Goal: Task Accomplishment & Management: Use online tool/utility

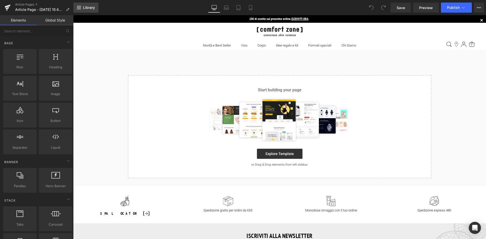
click at [85, 7] on span "Library" at bounding box center [89, 7] width 12 height 5
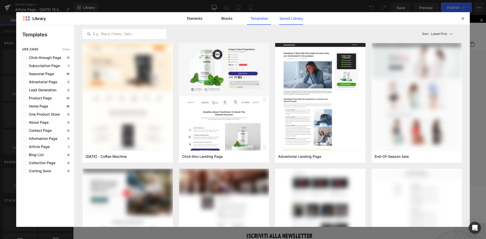
click at [292, 19] on link "Saved Library" at bounding box center [291, 18] width 24 height 13
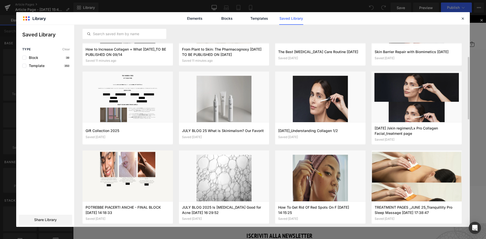
scroll to position [76, 0]
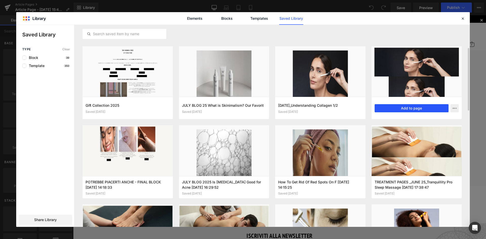
click at [413, 109] on button "Add to page" at bounding box center [412, 108] width 74 height 8
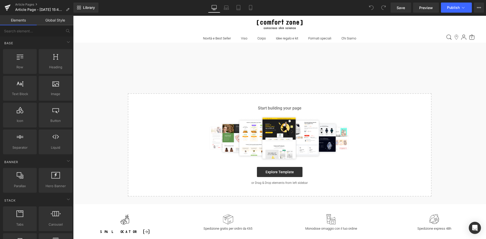
scroll to position [9, 0]
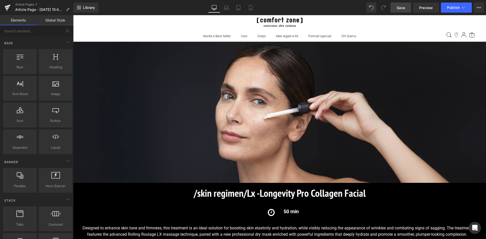
click at [400, 8] on span "Save" at bounding box center [401, 7] width 8 height 5
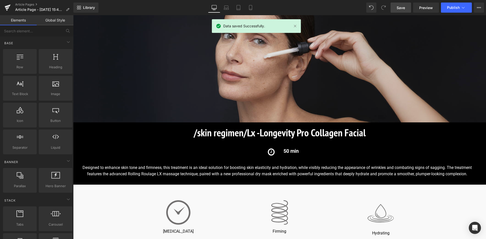
scroll to position [101, 0]
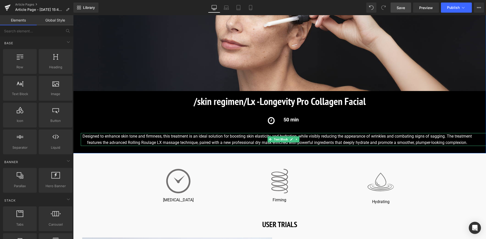
click at [356, 143] on div "Designed to enhance skin tone and firmness, this treatment is an ideal solution…" at bounding box center [284, 139] width 406 height 13
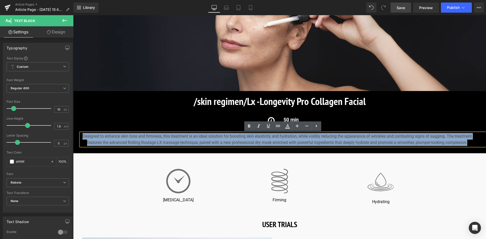
drag, startPoint x: 472, startPoint y: 143, endPoint x: 79, endPoint y: 131, distance: 393.4
click at [79, 131] on div "Image Image /skin regimen/Lx - Longevity Pro Collagen Facial Heading /skin regi…" at bounding box center [279, 48] width 413 height 196
copy div "Designed to enhance skin tone and firmness, this treatment is an ideal solution…"
click at [235, 146] on div "Designed to enhance skin tone and firmness, this treatment is an ideal solution…" at bounding box center [284, 139] width 406 height 13
drag, startPoint x: 470, startPoint y: 143, endPoint x: 82, endPoint y: 135, distance: 387.7
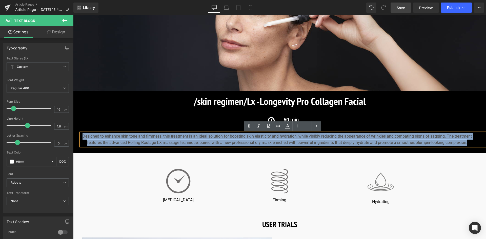
click at [82, 135] on div "Designed to enhance skin tone and firmness, this treatment is an ideal solution…" at bounding box center [284, 139] width 406 height 13
paste div
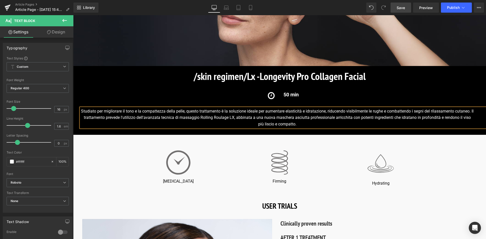
scroll to position [127, 0]
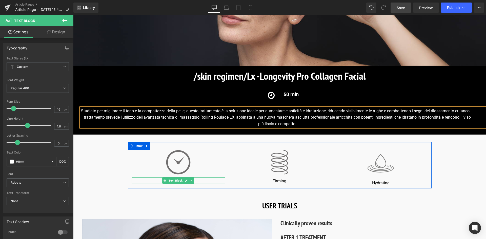
click at [194, 179] on p "[MEDICAL_DATA]" at bounding box center [179, 181] width 94 height 5
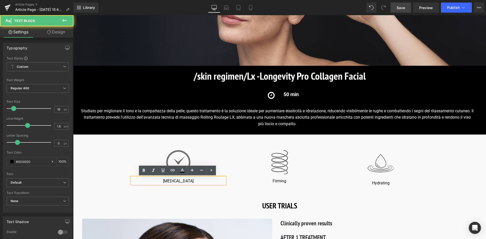
drag, startPoint x: 195, startPoint y: 179, endPoint x: 155, endPoint y: 179, distance: 40.8
click at [155, 179] on p "[MEDICAL_DATA]" at bounding box center [179, 181] width 94 height 5
copy p "[MEDICAL_DATA]"
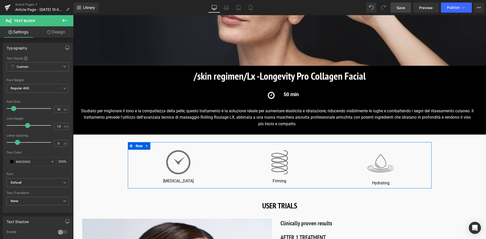
drag, startPoint x: 191, startPoint y: 184, endPoint x: 195, endPoint y: 181, distance: 4.4
click at [73, 15] on div at bounding box center [73, 15] width 0 height 0
click at [195, 181] on p "[MEDICAL_DATA]" at bounding box center [179, 181] width 94 height 5
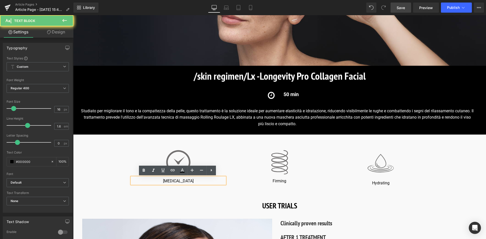
drag, startPoint x: 195, startPoint y: 181, endPoint x: 155, endPoint y: 179, distance: 40.1
click at [155, 179] on p "[MEDICAL_DATA]" at bounding box center [179, 181] width 94 height 5
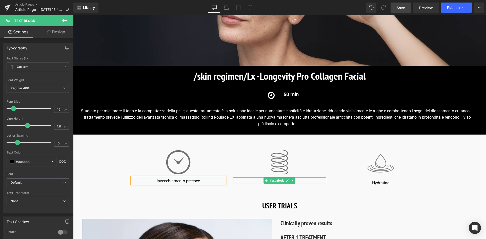
click at [297, 180] on p "Firming" at bounding box center [280, 181] width 94 height 5
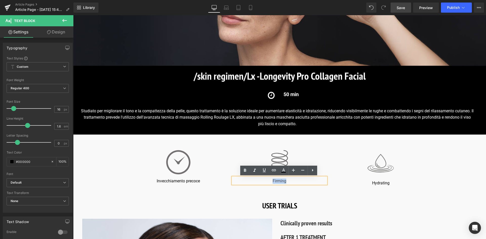
drag, startPoint x: 297, startPoint y: 180, endPoint x: 268, endPoint y: 183, distance: 29.5
click at [268, 183] on p "Firming" at bounding box center [280, 181] width 94 height 5
copy p "Firming"
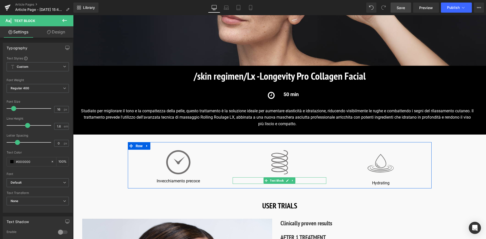
click at [299, 181] on p "Firming" at bounding box center [280, 181] width 94 height 5
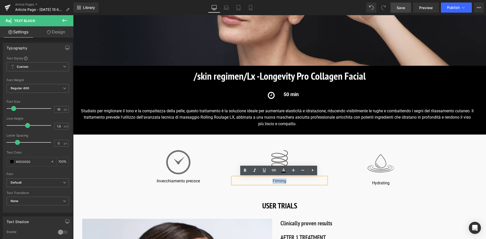
drag, startPoint x: 299, startPoint y: 181, endPoint x: 272, endPoint y: 182, distance: 27.4
click at [272, 182] on p "Firming" at bounding box center [280, 181] width 94 height 5
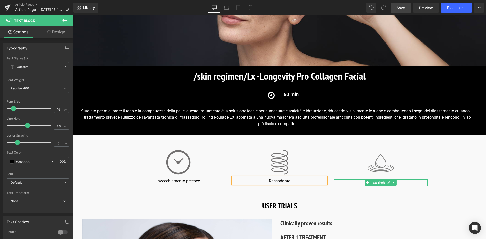
click at [403, 182] on p "Hydrating" at bounding box center [381, 183] width 94 height 5
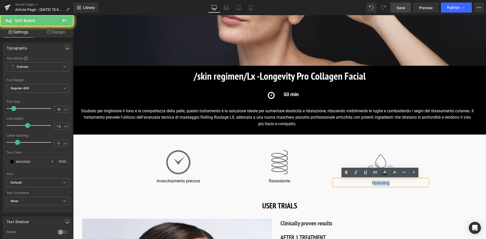
drag, startPoint x: 403, startPoint y: 183, endPoint x: 366, endPoint y: 185, distance: 37.1
click at [366, 185] on p "Hydrating" at bounding box center [381, 183] width 94 height 5
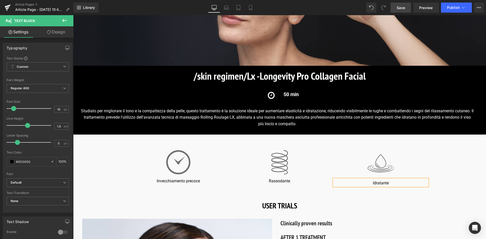
scroll to position [177, 0]
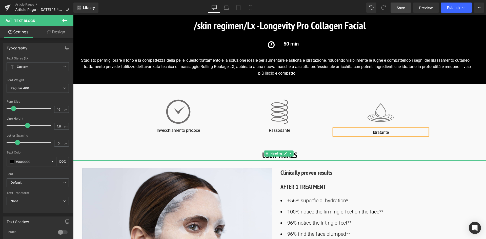
click at [317, 155] on h1 "USER TRIALS" at bounding box center [279, 154] width 413 height 11
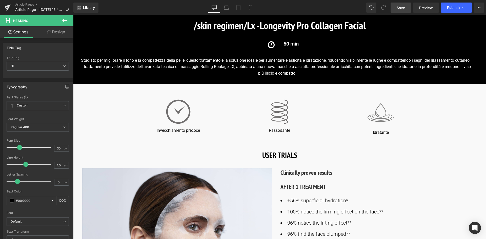
click at [404, 4] on link "Save" at bounding box center [401, 8] width 21 height 10
click at [322, 157] on h1 "USER TRIALS" at bounding box center [279, 154] width 413 height 11
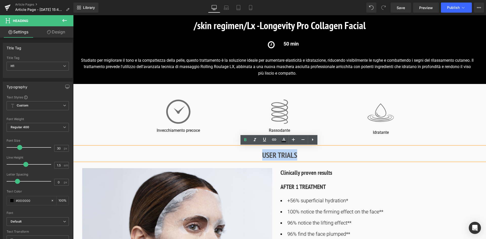
drag, startPoint x: 271, startPoint y: 156, endPoint x: 262, endPoint y: 156, distance: 8.1
click at [262, 156] on h1 "USER TRIALS" at bounding box center [279, 154] width 413 height 11
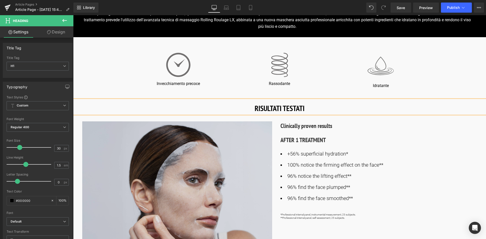
scroll to position [228, 0]
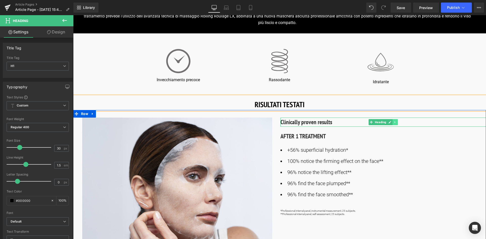
click at [394, 121] on icon at bounding box center [395, 122] width 3 height 3
click at [399, 122] on icon at bounding box center [398, 122] width 3 height 3
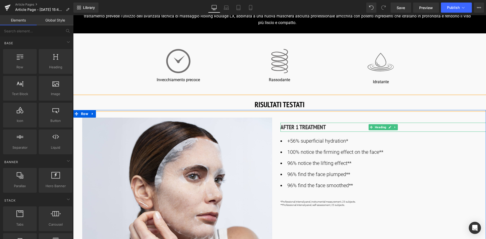
click at [325, 126] on h3 "AFTER 1 TREATMENT" at bounding box center [384, 127] width 206 height 9
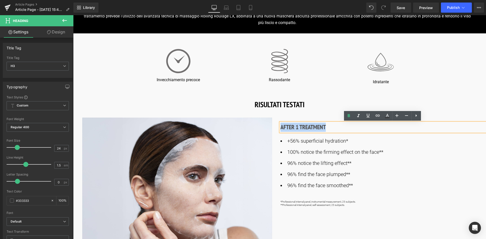
drag, startPoint x: 327, startPoint y: 126, endPoint x: 276, endPoint y: 131, distance: 51.0
click at [276, 131] on div "Image AFTER 1 TREATMENT Heading +56% superficial hydration* 100% notice the fir…" at bounding box center [279, 187] width 413 height 154
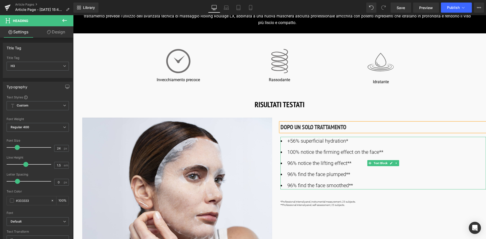
click at [350, 158] on ul "+56% superficial hydration* 100% notice the firming effect on the face** 96% no…" at bounding box center [384, 163] width 206 height 53
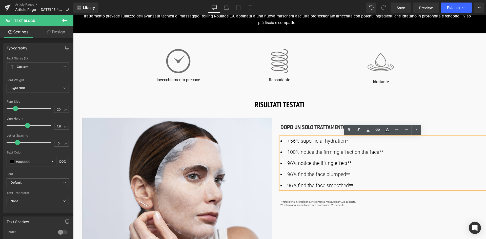
click at [350, 142] on li "+56% superficial hydration*" at bounding box center [384, 141] width 206 height 8
drag, startPoint x: 344, startPoint y: 141, endPoint x: 300, endPoint y: 142, distance: 43.9
click at [300, 142] on li "+56% superficial hydration*" at bounding box center [384, 141] width 206 height 8
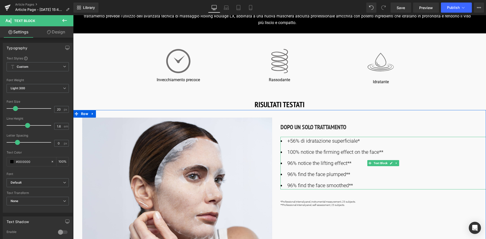
click at [342, 151] on li "100% notice the firming effect on the face**" at bounding box center [384, 152] width 206 height 8
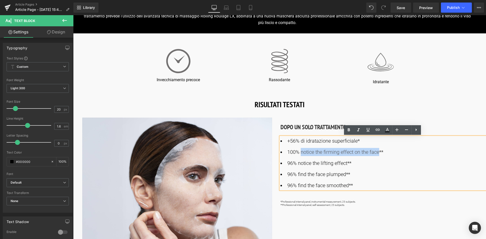
drag, startPoint x: 378, startPoint y: 153, endPoint x: 301, endPoint y: 151, distance: 77.3
click at [301, 151] on li "100% notice the firming effect on the face**" at bounding box center [384, 152] width 206 height 8
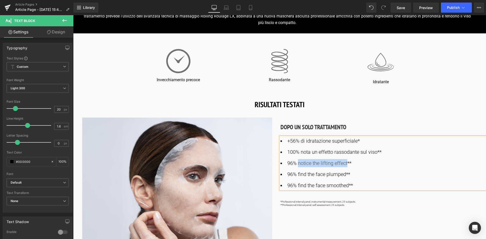
drag, startPoint x: 347, startPoint y: 164, endPoint x: 297, endPoint y: 164, distance: 49.9
click at [297, 164] on li "96% notice the lifting effect**" at bounding box center [384, 163] width 206 height 8
drag, startPoint x: 345, startPoint y: 174, endPoint x: 298, endPoint y: 174, distance: 47.4
click at [298, 174] on li "96% find the face plumped**" at bounding box center [384, 175] width 206 height 8
click at [327, 175] on li "96% trova il viso ri,polpato**" at bounding box center [384, 175] width 206 height 8
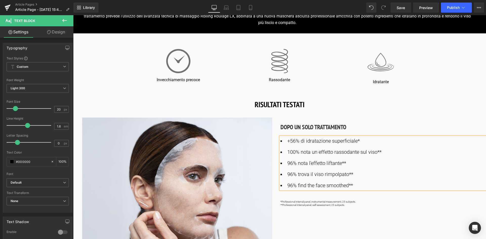
scroll to position [253, 0]
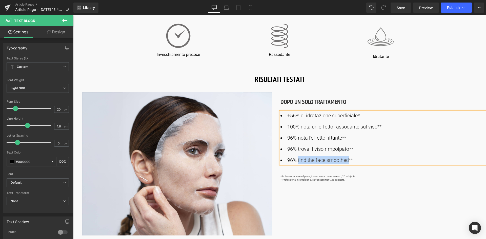
drag, startPoint x: 348, startPoint y: 160, endPoint x: 298, endPoint y: 160, distance: 50.2
click at [298, 160] on li "96% find the face smoothed**" at bounding box center [384, 160] width 206 height 8
copy li "find the face smoothed"
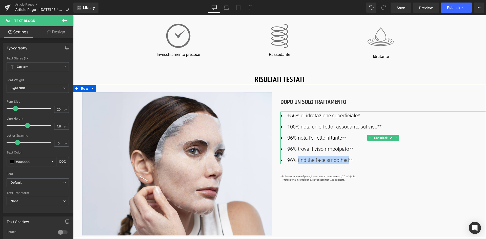
drag, startPoint x: 322, startPoint y: 162, endPoint x: 342, endPoint y: 160, distance: 20.1
click at [322, 162] on li "96% find the face smoothed**" at bounding box center [384, 160] width 206 height 8
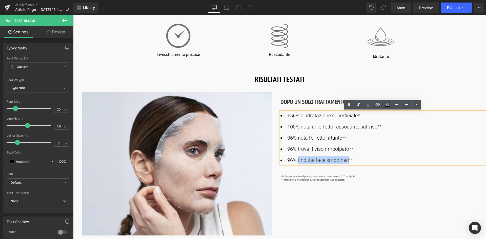
drag, startPoint x: 348, startPoint y: 161, endPoint x: 298, endPoint y: 161, distance: 50.4
click at [298, 161] on li "96% find the face smoothed**" at bounding box center [384, 160] width 206 height 8
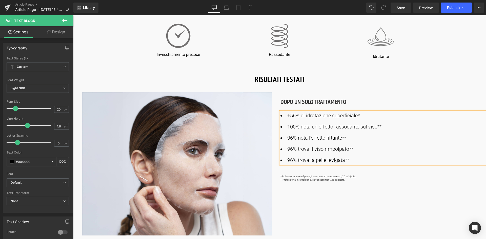
click at [73, 15] on div at bounding box center [73, 15] width 0 height 0
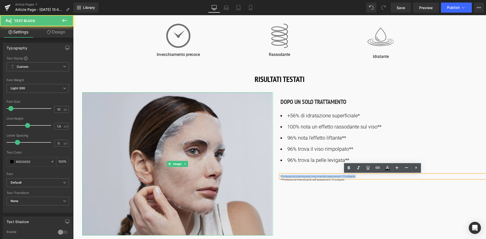
drag, startPoint x: 357, startPoint y: 177, endPoint x: 268, endPoint y: 182, distance: 89.1
click at [268, 182] on div "Image DOPO UN SOLO TRATTAMENTO Heading +56% di idratazione superficiale* 100% n…" at bounding box center [279, 162] width 413 height 154
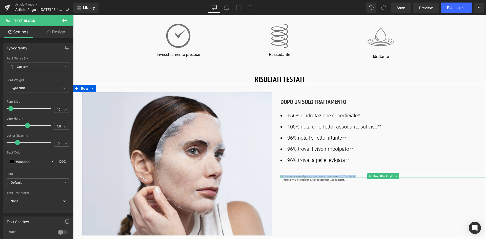
drag, startPoint x: 316, startPoint y: 177, endPoint x: 345, endPoint y: 176, distance: 29.1
click at [316, 177] on div "*Professional internal panel, instrumental measurement, 25 subjects. Text Block" at bounding box center [384, 176] width 206 height 3
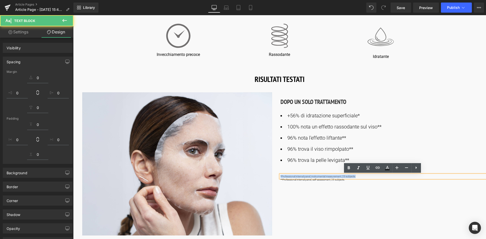
click at [357, 178] on div "**Professional internal panel, self-assessment, 25 subjects. Text Block" at bounding box center [384, 179] width 206 height 3
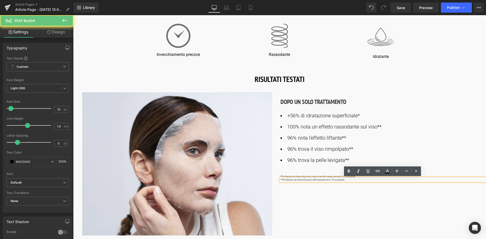
click at [357, 176] on link at bounding box center [359, 172] width 10 height 10
click at [327, 170] on div "DOPO UN SOLO TRATTAMENTO Heading +56% di idratazione superficiale* 100% nota un…" at bounding box center [384, 136] width 206 height 89
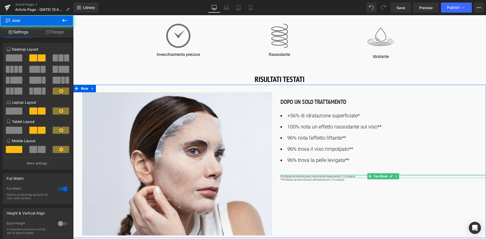
click at [333, 176] on div at bounding box center [384, 175] width 206 height 1
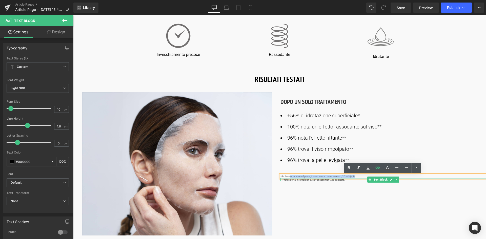
drag, startPoint x: 355, startPoint y: 177, endPoint x: 280, endPoint y: 176, distance: 75.5
click at [281, 176] on p "*Professional internal panel, instrumental measurement, 25 subjects." at bounding box center [384, 176] width 206 height 3
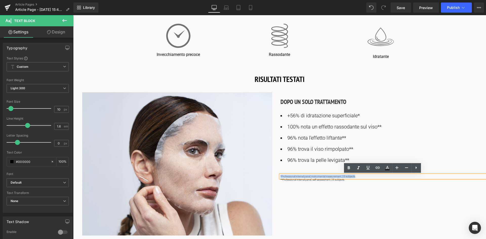
click at [347, 177] on p "*Professional internal panel, instrumental measurement, 25 subjects." at bounding box center [384, 176] width 206 height 3
drag, startPoint x: 358, startPoint y: 176, endPoint x: 281, endPoint y: 176, distance: 77.5
click at [281, 176] on p "*Professional internal panel, instrumental measurement, 25 subjects." at bounding box center [384, 176] width 206 height 3
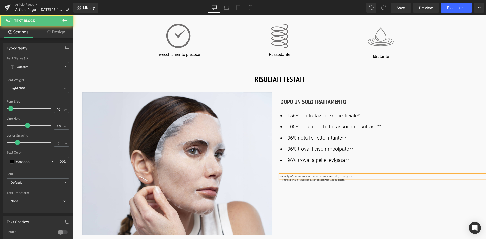
click at [297, 178] on p "*Panel professinale interno, misurazione strumentale, 25 soggetti" at bounding box center [384, 176] width 206 height 3
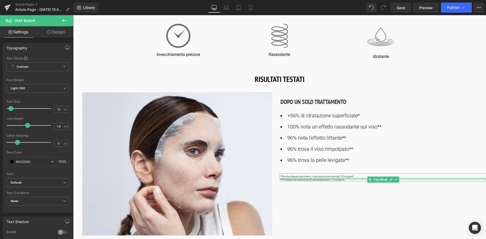
click at [333, 179] on div at bounding box center [384, 178] width 206 height 1
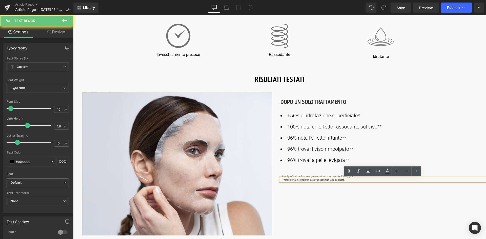
click at [349, 181] on p "**Professional internal panel, self-assessment, 25 subjects." at bounding box center [384, 179] width 206 height 3
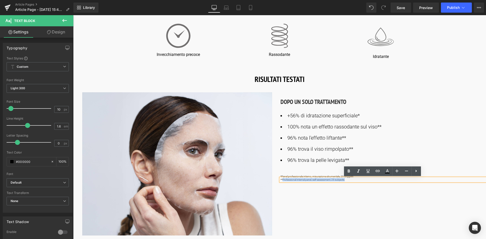
drag, startPoint x: 349, startPoint y: 181, endPoint x: 282, endPoint y: 179, distance: 66.9
click at [282, 179] on p "**Professional internal panel, self-assessment, 25 subjects." at bounding box center [384, 179] width 206 height 3
click at [343, 205] on div "Image DOPO UN SOLO TRATTAMENTO Heading +56% di idratazione superficiale* 100% n…" at bounding box center [279, 162] width 413 height 154
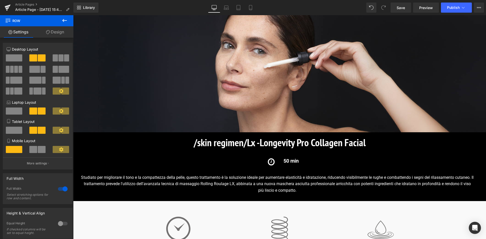
scroll to position [0, 0]
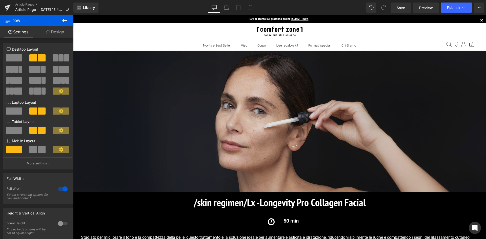
click at [272, 129] on img at bounding box center [279, 121] width 413 height 141
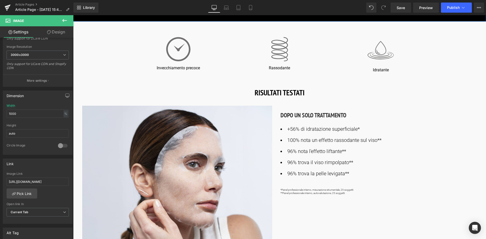
scroll to position [253, 0]
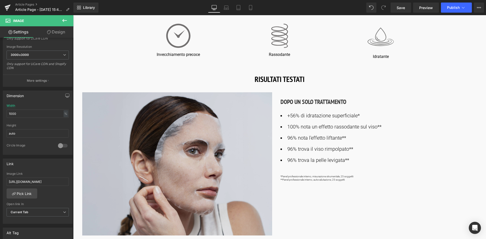
click at [196, 157] on img at bounding box center [177, 163] width 191 height 143
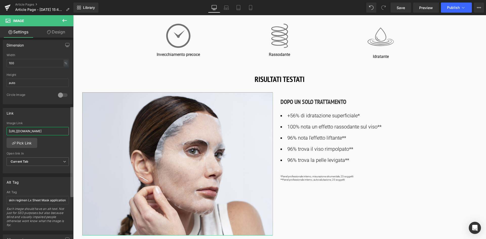
scroll to position [0, 28]
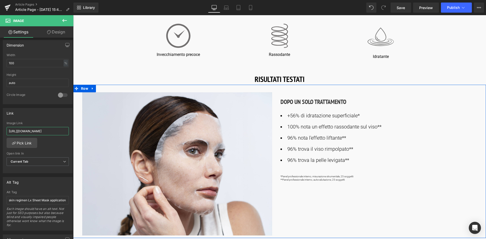
drag, startPoint x: 82, startPoint y: 147, endPoint x: 77, endPoint y: 133, distance: 14.4
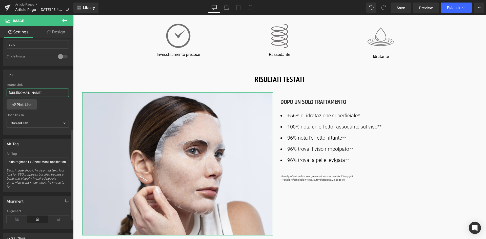
scroll to position [203, 0]
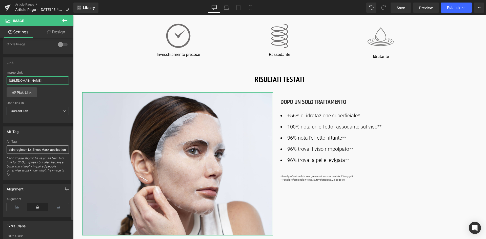
type input "[URL][DOMAIN_NAME]"
click at [38, 147] on input "skin regimen Lx Sheet Mask application" at bounding box center [38, 150] width 62 height 8
drag, startPoint x: 50, startPoint y: 150, endPoint x: 64, endPoint y: 152, distance: 14.0
click at [64, 152] on input "skin regimen Lx Sheet Mask application" at bounding box center [38, 150] width 62 height 8
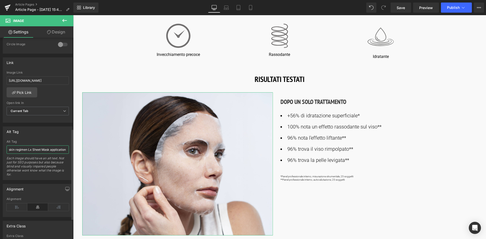
click at [63, 151] on input "skin regimen Lx Sheet Mask application" at bounding box center [38, 150] width 62 height 8
type input "skin regimen Lx Sheet Mask applicazione"
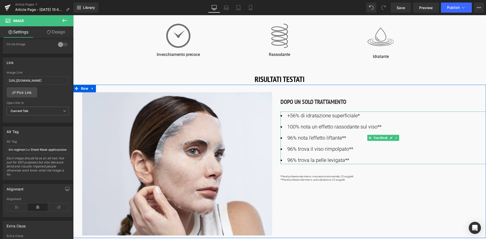
click at [413, 160] on li "96% trova la pelle levigata**" at bounding box center [384, 160] width 206 height 8
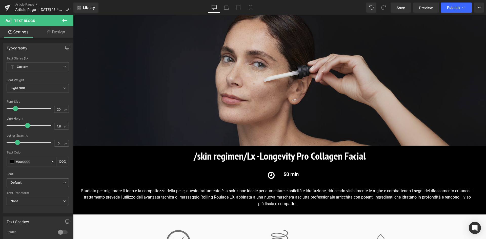
scroll to position [25, 0]
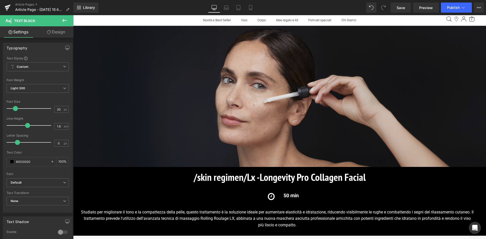
click at [302, 105] on img at bounding box center [279, 96] width 413 height 141
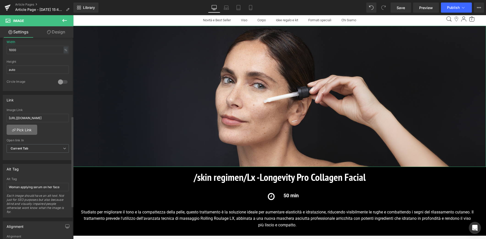
scroll to position [177, 0]
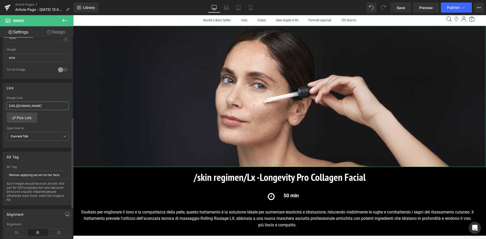
click at [19, 104] on input "[URL][DOMAIN_NAME]" at bounding box center [38, 106] width 62 height 8
drag, startPoint x: 27, startPoint y: 105, endPoint x: 70, endPoint y: 111, distance: 42.9
click at [70, 111] on div "[URL][DOMAIN_NAME] Image Link [URL][DOMAIN_NAME] Pick Link Current Tab New Tab …" at bounding box center [37, 122] width 69 height 52
click at [65, 105] on input "[URL][DOMAIN_NAME]" at bounding box center [38, 106] width 62 height 8
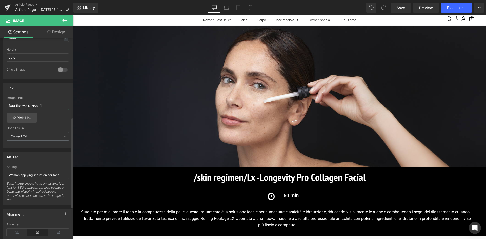
scroll to position [0, 0]
drag, startPoint x: 65, startPoint y: 105, endPoint x: 1, endPoint y: 111, distance: 64.9
click at [1, 111] on div "Link [URL][DOMAIN_NAME] Image Link [URL][DOMAIN_NAME] Pick Link Current Tab New…" at bounding box center [38, 113] width 76 height 69
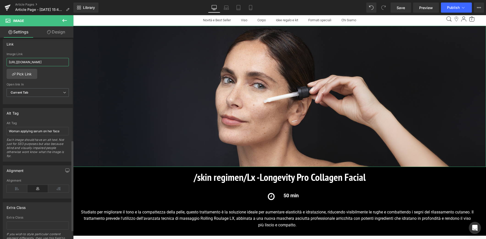
scroll to position [228, 0]
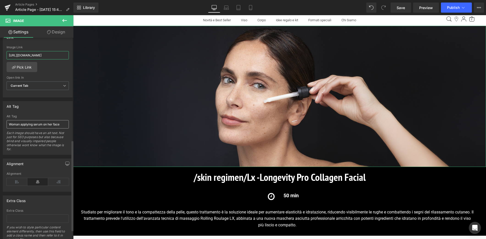
type input "[URL][DOMAIN_NAME]"
drag, startPoint x: 61, startPoint y: 126, endPoint x: 1, endPoint y: 128, distance: 60.1
click at [1, 128] on div "Alt Tag Woman applying serum on her face Alt Tag Woman applying serum on her fa…" at bounding box center [38, 127] width 76 height 58
type input "[PERSON_NAME] che applica il siero sul viso"
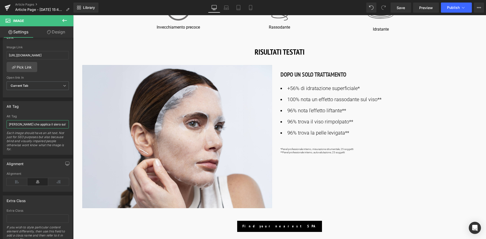
scroll to position [329, 0]
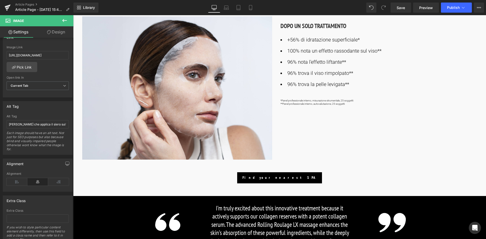
click at [363, 137] on div "Image DOPO UN SOLO TRATTAMENTO Heading +56% di idratazione superficiale* 100% n…" at bounding box center [279, 86] width 413 height 154
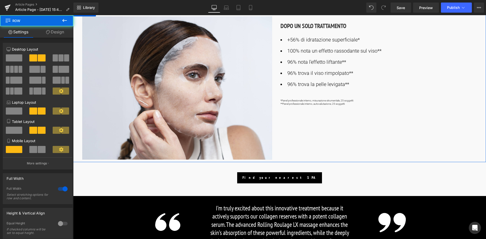
scroll to position [355, 0]
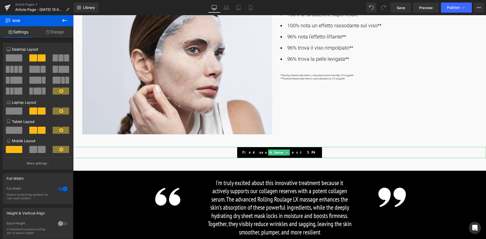
click at [302, 153] on div "Find your nearest SPA" at bounding box center [279, 152] width 413 height 11
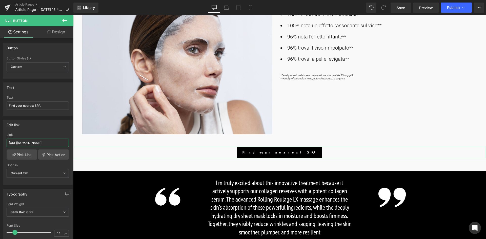
scroll to position [0, 240]
drag, startPoint x: 81, startPoint y: 158, endPoint x: 79, endPoint y: 141, distance: 16.8
paste input "[URL][DOMAIN_NAME]"
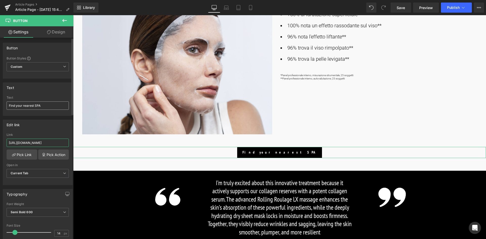
type input "[URL][DOMAIN_NAME]"
drag, startPoint x: 49, startPoint y: 107, endPoint x: 3, endPoint y: 108, distance: 46.4
click at [3, 108] on div "Text Find your nearest SPA Text Find your nearest SPA" at bounding box center [38, 99] width 70 height 33
click at [13, 105] on input "Trava la SPA più vicina a te" at bounding box center [38, 106] width 62 height 8
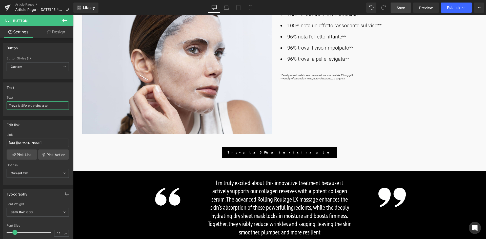
type input "Trova la SPA più vicina a te"
click at [399, 7] on span "Save" at bounding box center [401, 7] width 8 height 5
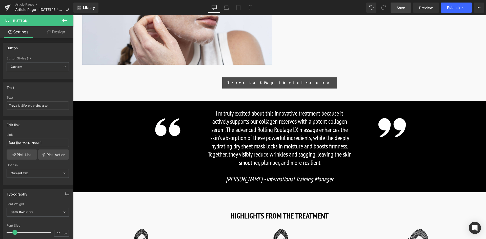
scroll to position [431, 0]
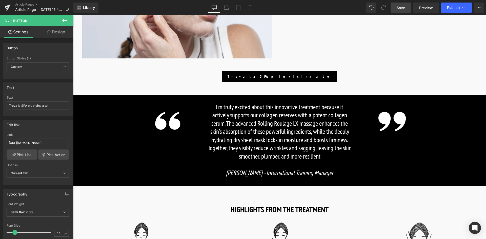
drag, startPoint x: 302, startPoint y: 147, endPoint x: 326, endPoint y: 158, distance: 26.1
click at [302, 147] on p "I’m truly excited about this innovative treatment because it actively supports …" at bounding box center [280, 132] width 144 height 58
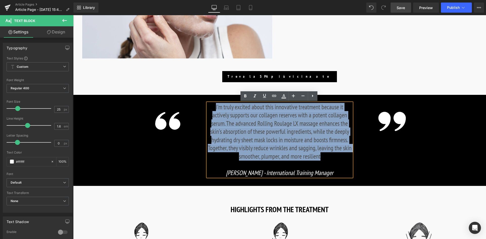
drag, startPoint x: 326, startPoint y: 158, endPoint x: 202, endPoint y: 101, distance: 135.8
click at [202, 101] on div "Image I’m truly excited about this innovative treatment because it actively sup…" at bounding box center [279, 140] width 413 height 91
copy p "I’m truly excited about this innovative treatment because it actively supports …"
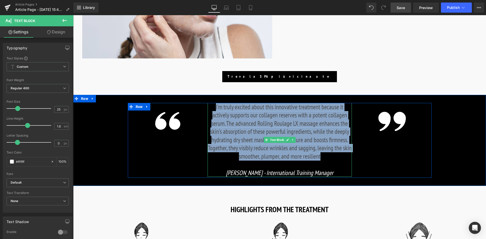
click at [322, 152] on p "I’m truly excited about this innovative treatment because it actively supports …" at bounding box center [280, 132] width 144 height 58
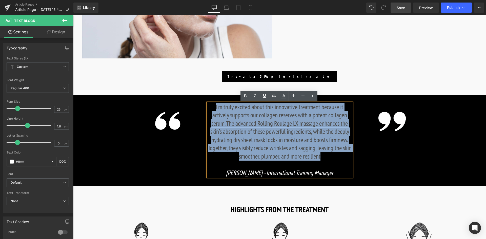
drag, startPoint x: 327, startPoint y: 158, endPoint x: 196, endPoint y: 92, distance: 146.7
click at [196, 92] on div "Text Block Image Image /skin regimen/Lx - Longevity Pro Collagen Facial Heading…" at bounding box center [279, 149] width 413 height 1061
paste div
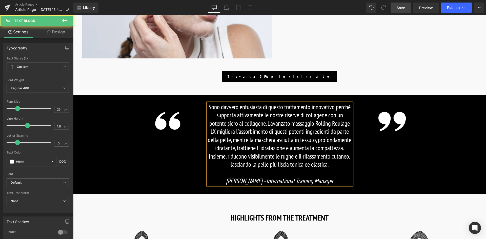
click at [345, 165] on p "Sono davvero entusiasta di questo trattamento innovativo perché supporta attiva…" at bounding box center [280, 136] width 144 height 66
click at [322, 165] on p "Sono davvero entusiasta di questo trattamento innovativo perché supporta attiva…" at bounding box center [280, 136] width 144 height 66
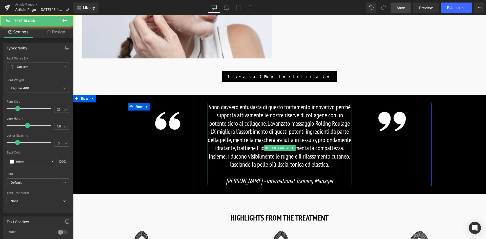
click at [313, 140] on p "Sono davvero entusiasta di questo trattamento innovativo perché supporta attiva…" at bounding box center [280, 136] width 144 height 66
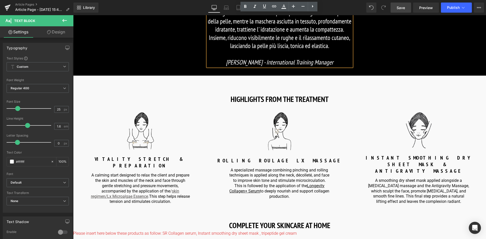
scroll to position [557, 0]
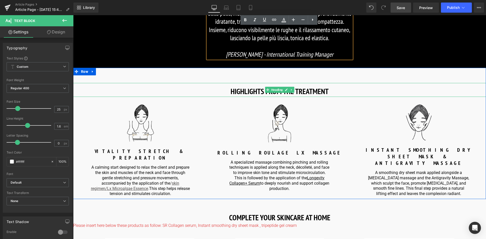
click at [315, 96] on strong "HIGHLIGHTS FROM THE TREATMENT" at bounding box center [280, 91] width 98 height 10
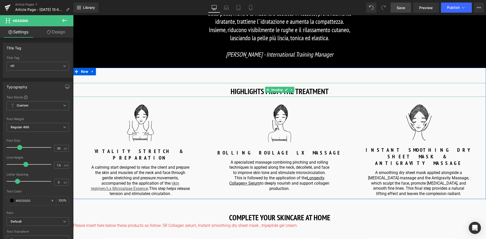
click at [319, 96] on strong "HIGHLIGHTS FROM THE TREATMENT" at bounding box center [280, 91] width 98 height 10
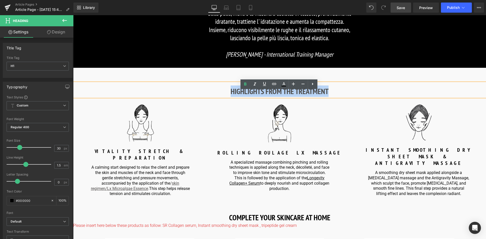
drag, startPoint x: 333, startPoint y: 100, endPoint x: 227, endPoint y: 98, distance: 106.2
click at [227, 97] on h1 "HIGHLIGHTS FROM THE TREATMENT" at bounding box center [279, 91] width 413 height 11
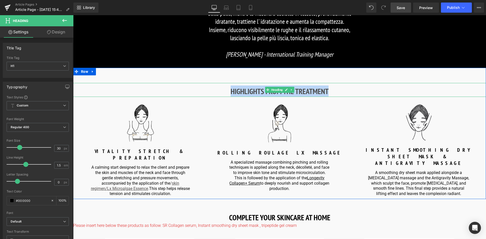
click at [312, 96] on strong "HIGHLIGHTS FROM THE TREATMENT" at bounding box center [280, 91] width 98 height 10
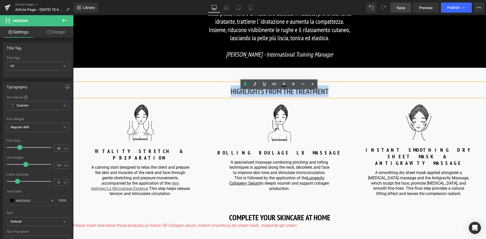
drag, startPoint x: 330, startPoint y: 100, endPoint x: 230, endPoint y: 101, distance: 100.8
click at [230, 97] on h1 "HIGHLIGHTS FROM THE TREATMENT" at bounding box center [279, 91] width 413 height 11
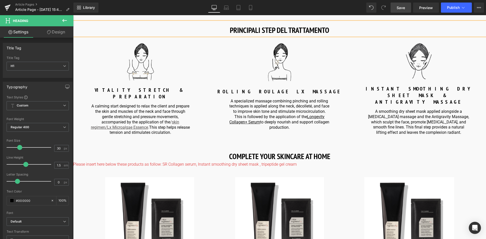
scroll to position [608, 0]
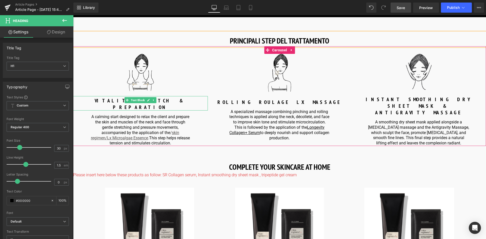
click at [171, 109] on b "VITALITY STRETCH & PREPARATION" at bounding box center [141, 104] width 92 height 13
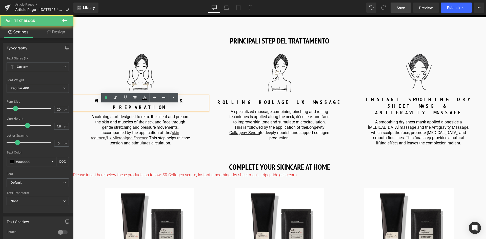
click at [176, 109] on p "VITALITY STRETCH & PREPARATION" at bounding box center [140, 104] width 135 height 13
drag, startPoint x: 176, startPoint y: 108, endPoint x: 163, endPoint y: 109, distance: 12.9
click at [163, 109] on p "VITALITY STRETCH & PREPARATION" at bounding box center [140, 104] width 135 height 13
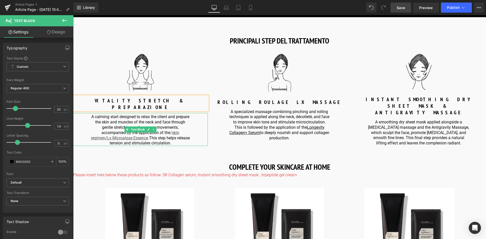
click at [156, 127] on p "A calming start designed to relax the client and prepare the skin and muscles o…" at bounding box center [141, 131] width 102 height 32
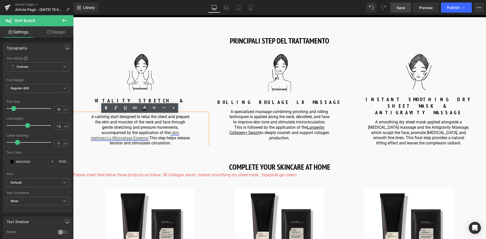
click at [170, 136] on link "/ skin regimen/Lx Microalgae Essence ." at bounding box center [135, 135] width 88 height 10
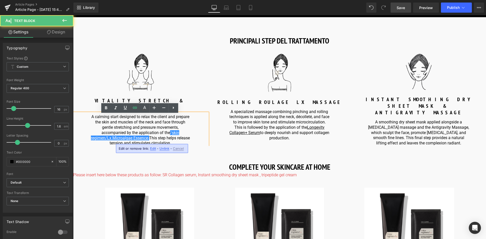
click at [195, 124] on div "A calming start designed to relax the client and prepare the skin and muscles o…" at bounding box center [140, 129] width 135 height 33
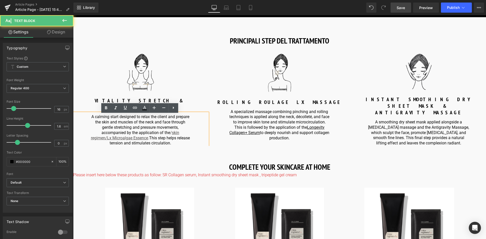
click at [191, 91] on div at bounding box center [140, 72] width 135 height 37
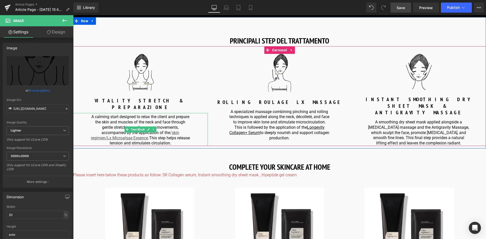
click at [191, 123] on div "A calming start designed to relax the client and prepare the skin and muscles o…" at bounding box center [140, 129] width 135 height 33
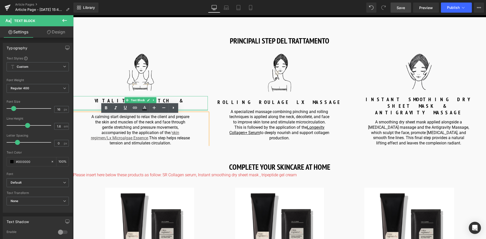
drag, startPoint x: 177, startPoint y: 145, endPoint x: 89, endPoint y: 111, distance: 93.5
click at [89, 111] on div "Image VITALITY STRETCH & PREPARAZIONE Text Block A calming start designed to re…" at bounding box center [140, 100] width 135 height 92
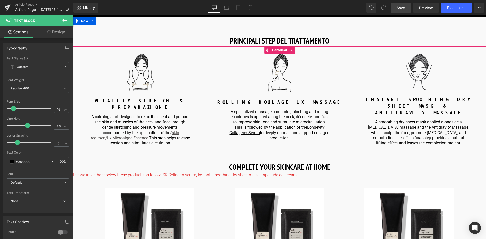
copy p "A calming start designed to relax the client and prepare the skin and muscles o…"
click at [179, 145] on p "A calming start designed to relax the client and prepare the skin and muscles o…" at bounding box center [141, 131] width 102 height 32
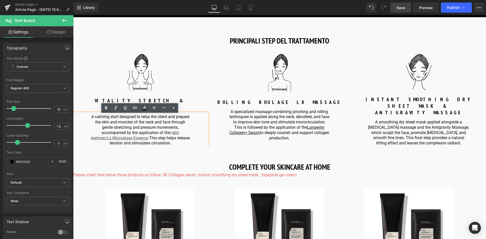
drag, startPoint x: 179, startPoint y: 145, endPoint x: 66, endPoint y: 116, distance: 116.3
click at [73, 116] on html "10€ di sconto sul prossimo ordine. ISCRIVITI ORA Kit viso illuminante in regalo…" at bounding box center [279, 92] width 413 height 1371
paste div
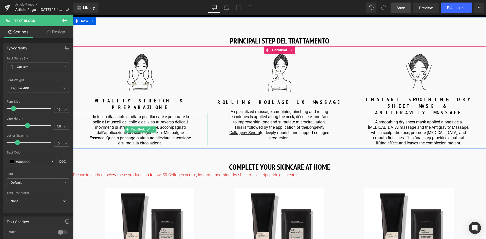
drag, startPoint x: 140, startPoint y: 141, endPoint x: 153, endPoint y: 136, distance: 13.2
click at [140, 141] on p "Un inizio rilassante studiato per rilassare e preparare la pelle e i muscoli de…" at bounding box center [141, 131] width 102 height 32
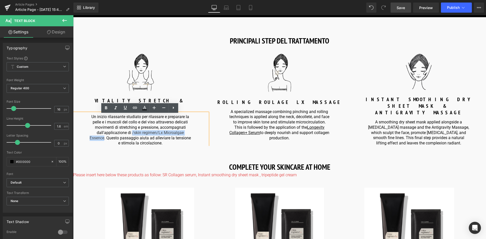
drag, startPoint x: 132, startPoint y: 134, endPoint x: 112, endPoint y: 139, distance: 20.3
click at [112, 139] on p "Un inizio rilassante studiato per rilassare e preparare la pelle e i muscoli de…" at bounding box center [141, 131] width 102 height 32
click at [124, 108] on icon at bounding box center [125, 108] width 6 height 6
click at [138, 108] on link at bounding box center [135, 108] width 10 height 10
click at [94, 149] on input "text" at bounding box center [112, 150] width 78 height 13
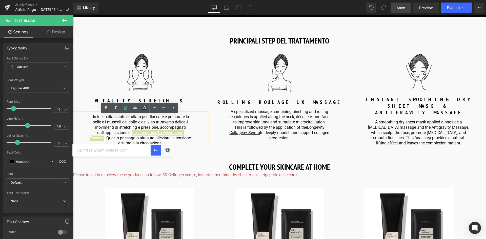
paste input "[URL][DOMAIN_NAME]"
type input "[URL][DOMAIN_NAME]"
click at [160, 151] on button "button" at bounding box center [156, 150] width 11 height 11
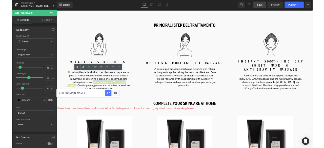
scroll to position [0, 0]
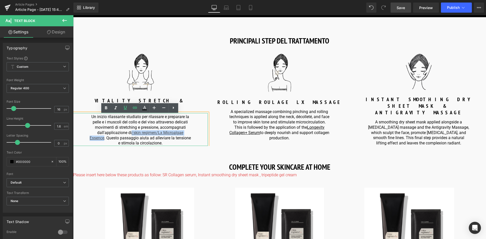
click at [185, 139] on p "Un inizio rilassante studiato per rilassare e preparare la pelle e i muscoli de…" at bounding box center [141, 131] width 102 height 32
click at [308, 106] on strong "ROLLING ROULAGE LX MASSAGE" at bounding box center [280, 102] width 124 height 7
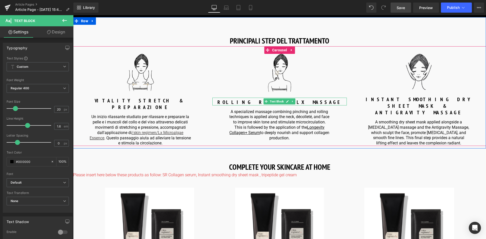
click at [307, 106] on strong "ROLLING ROULAGE LX MASSAGE" at bounding box center [280, 102] width 124 height 7
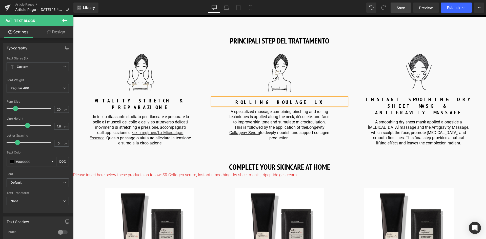
click at [259, 106] on strong "ROLLING ROULAGE LX" at bounding box center [280, 102] width 88 height 7
click at [401, 10] on span "Save" at bounding box center [401, 7] width 8 height 5
